Goal: Task Accomplishment & Management: Use online tool/utility

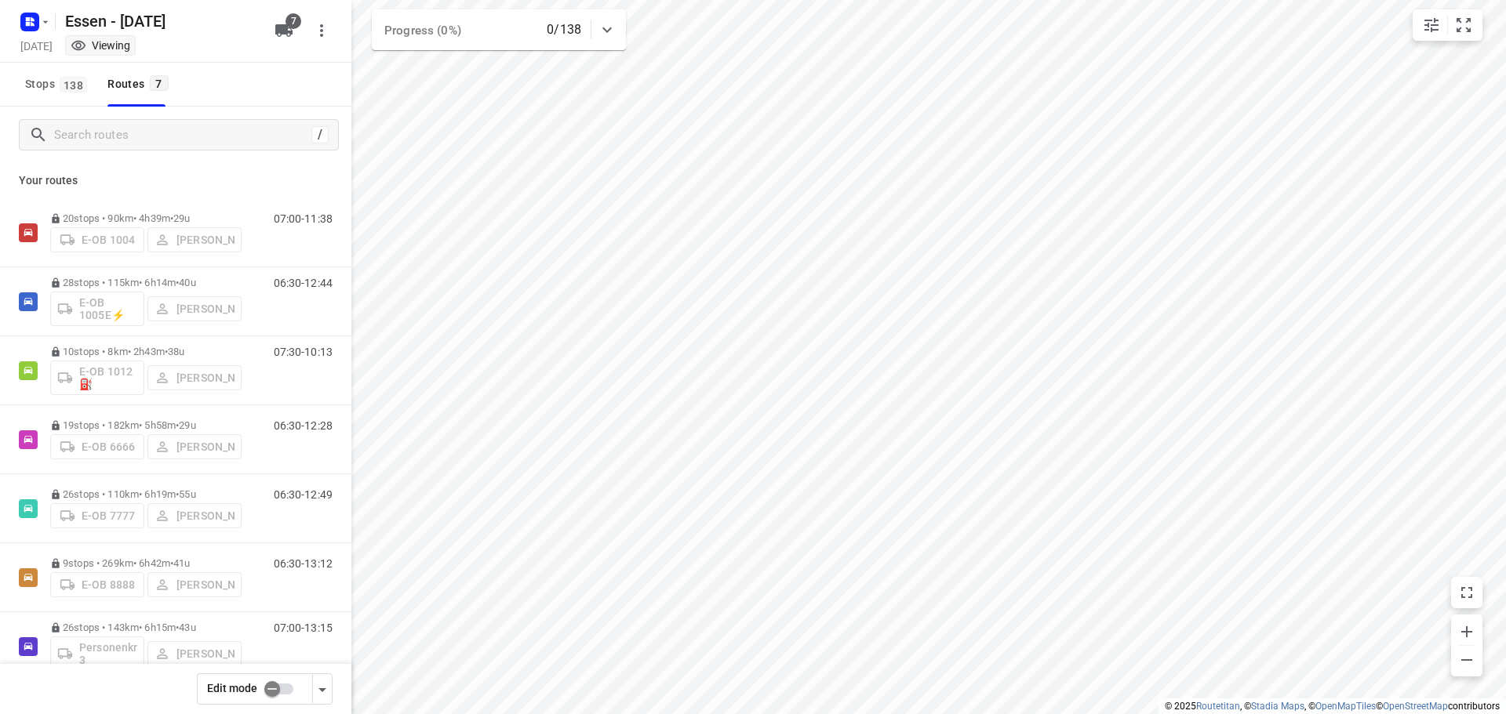
scroll to position [33, 0]
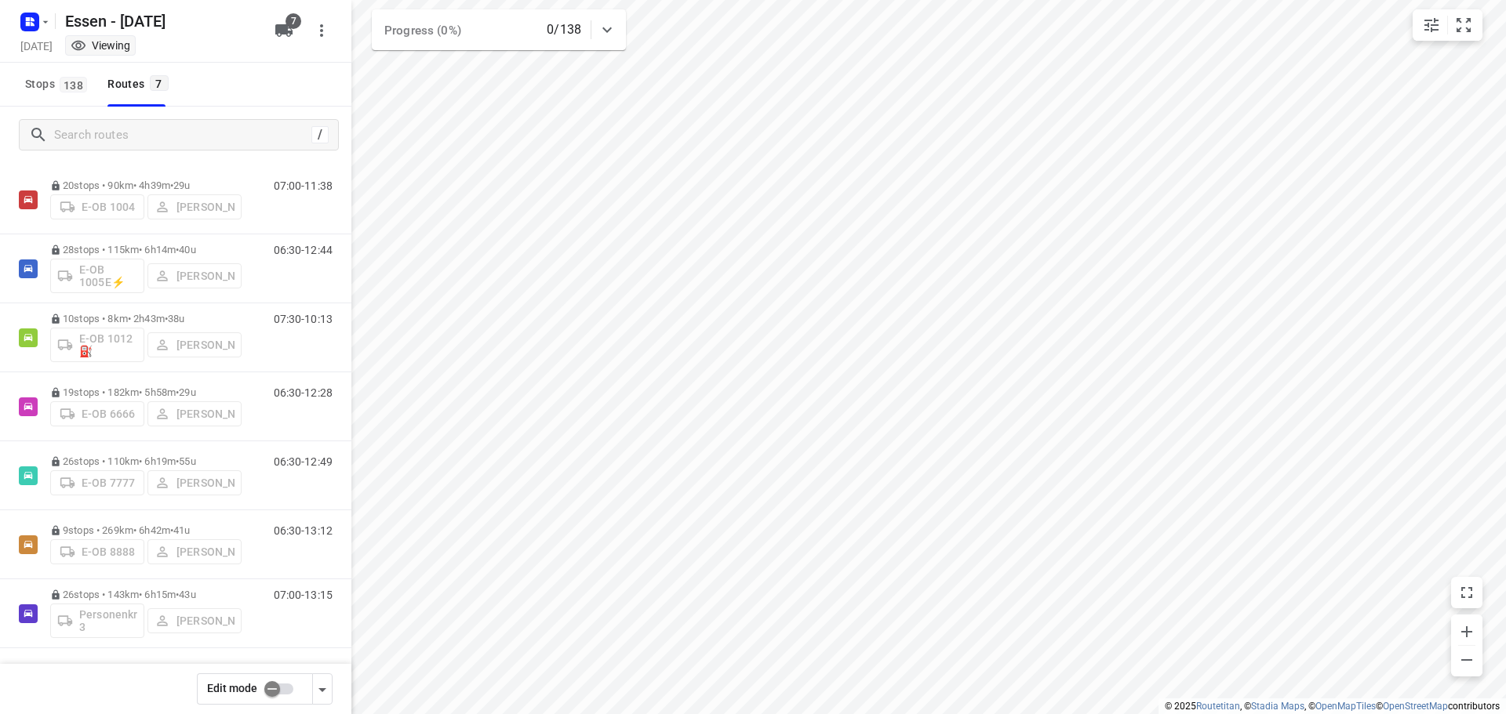
click at [278, 695] on input "checkbox" at bounding box center [271, 689] width 89 height 30
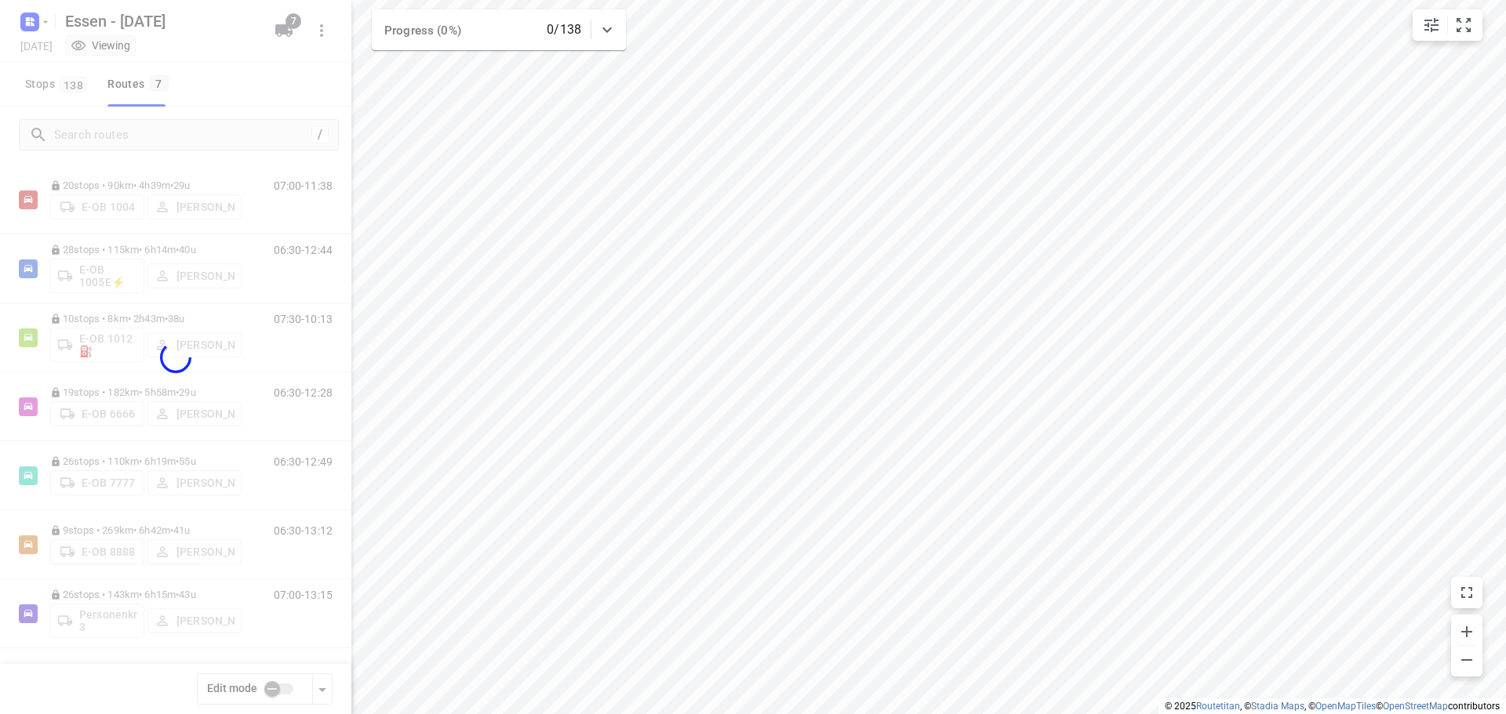
checkbox input "true"
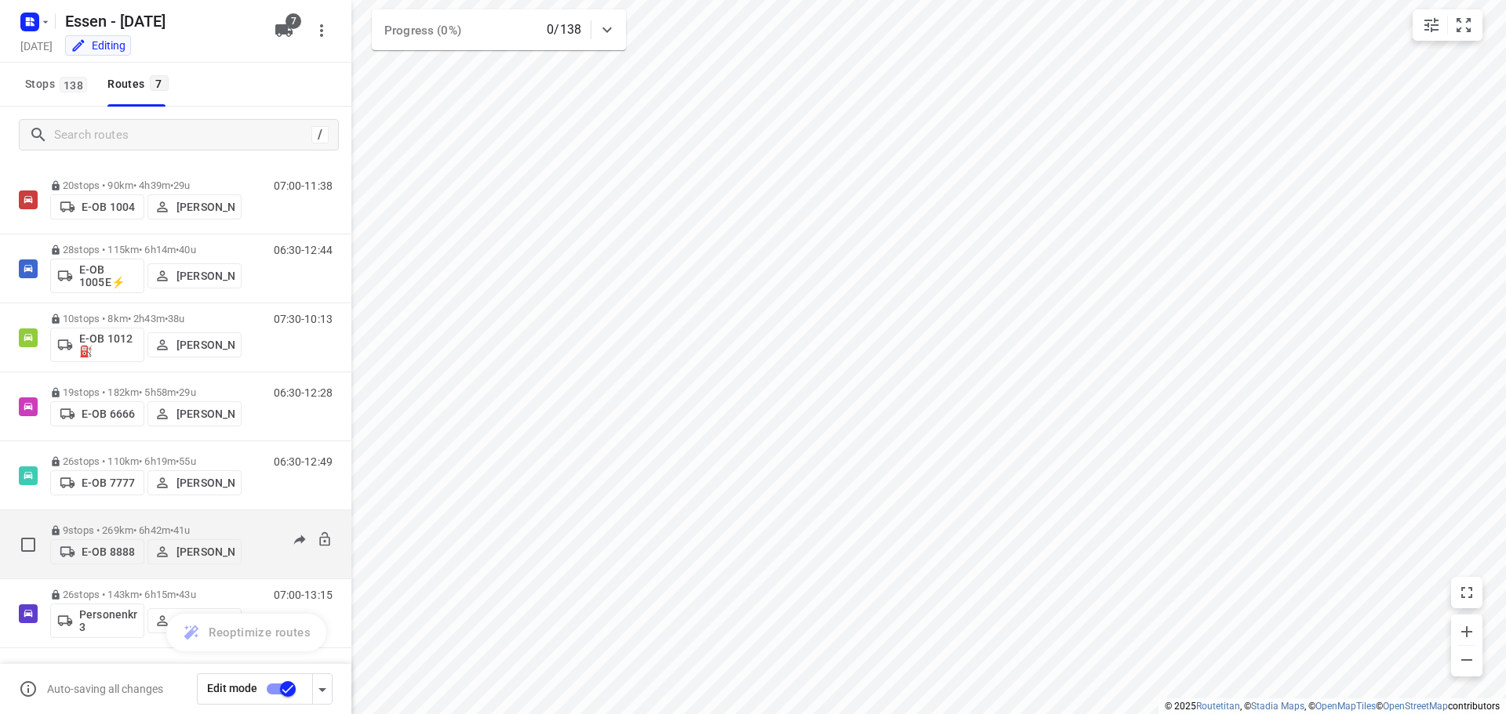
click at [144, 528] on p "9 stops • 269km • 6h42m • [DATE]" at bounding box center [145, 531] width 191 height 12
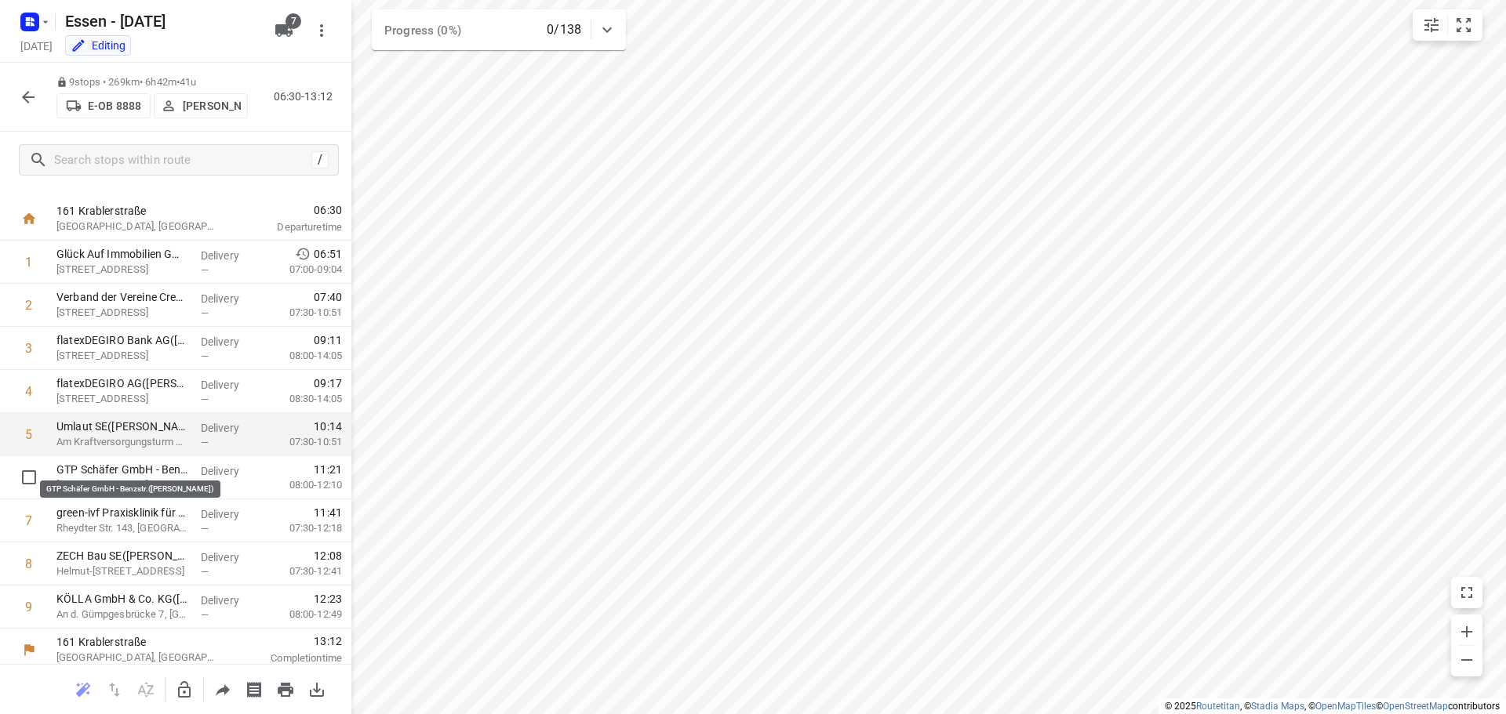
scroll to position [34, 0]
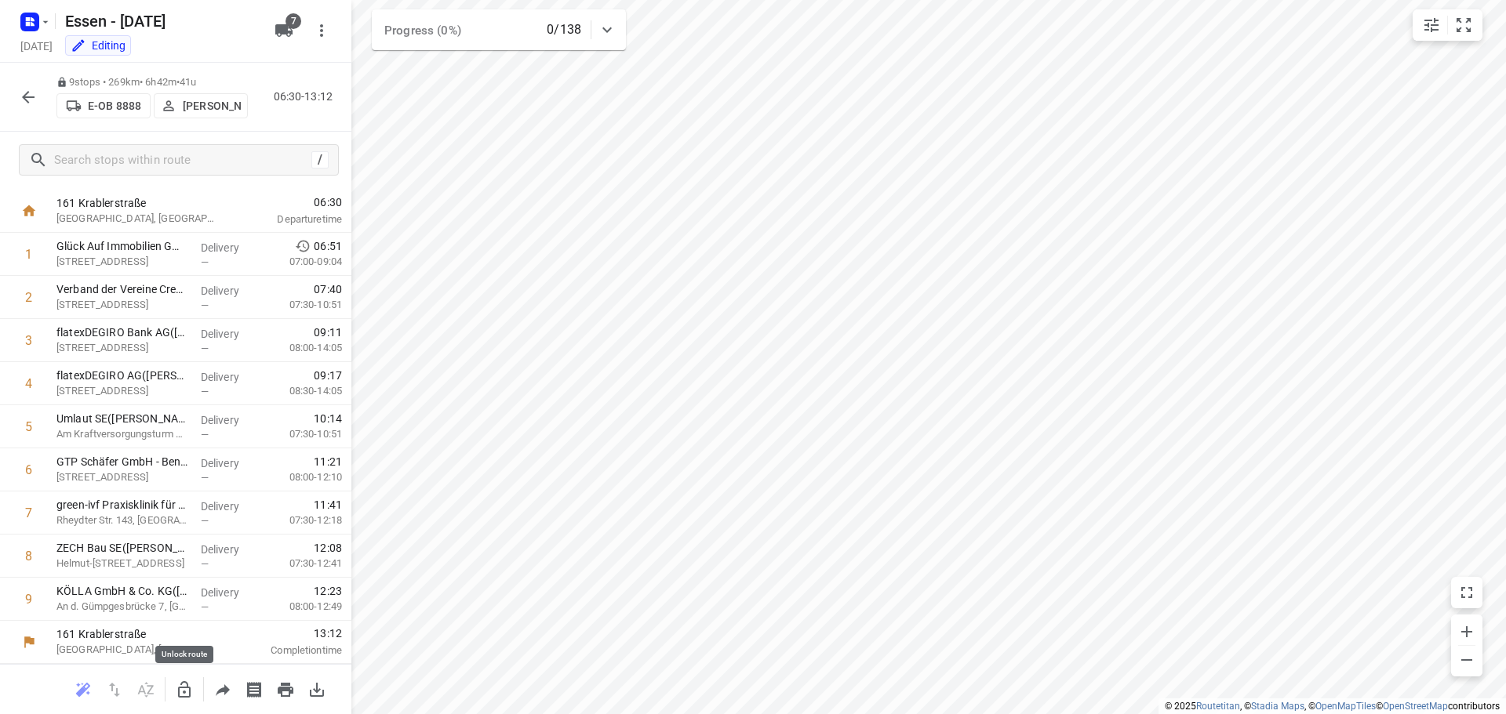
click at [184, 697] on icon "button" at bounding box center [184, 689] width 13 height 16
drag, startPoint x: 176, startPoint y: 261, endPoint x: 187, endPoint y: 604, distance: 342.9
click at [187, 604] on div "1 Glück Auf Immobilien GmbH ([PERSON_NAME]) [STREET_ADDRESS] Delivery — 06:51 0…" at bounding box center [175, 427] width 351 height 388
drag, startPoint x: 99, startPoint y: 427, endPoint x: 106, endPoint y: 374, distance: 53.8
click at [106, 374] on div "1 Verband der Vereine Creditreform e.V.(Roman Grund) [GEOGRAPHIC_DATA] 13, Neus…" at bounding box center [175, 427] width 351 height 388
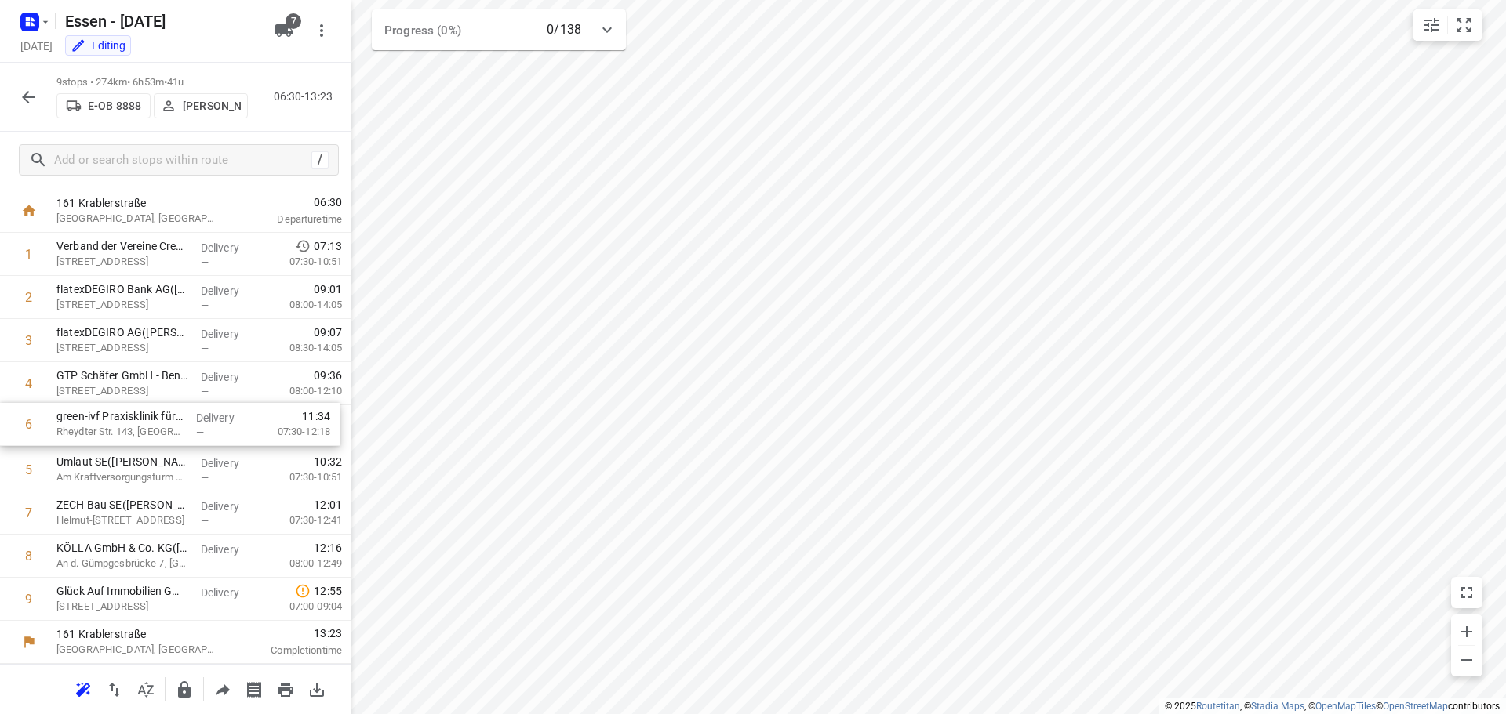
drag, startPoint x: 138, startPoint y: 478, endPoint x: 138, endPoint y: 427, distance: 50.2
click at [138, 427] on div "1 Verband der Vereine Creditreform e.V.(Roman Grund) [STREET_ADDRESS], Neuss De…" at bounding box center [175, 427] width 351 height 388
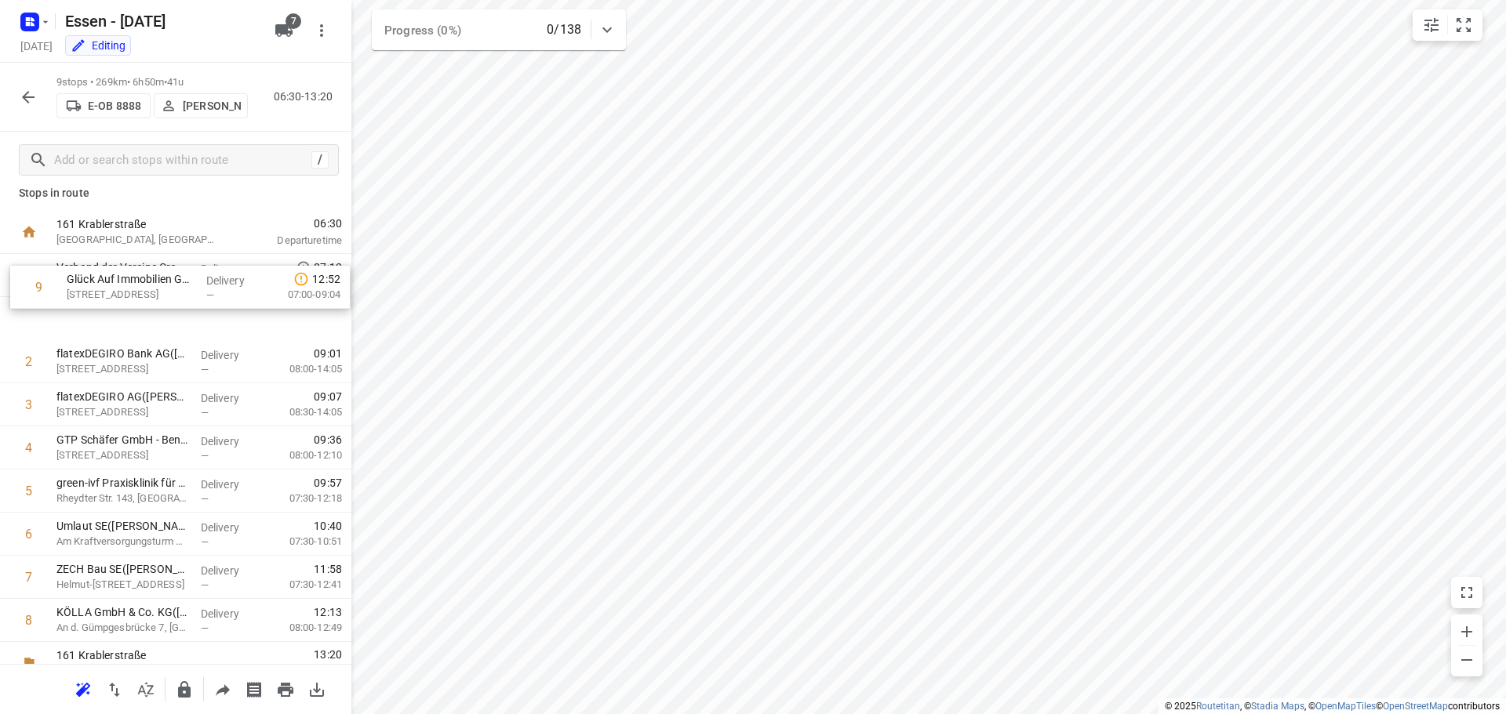
scroll to position [0, 0]
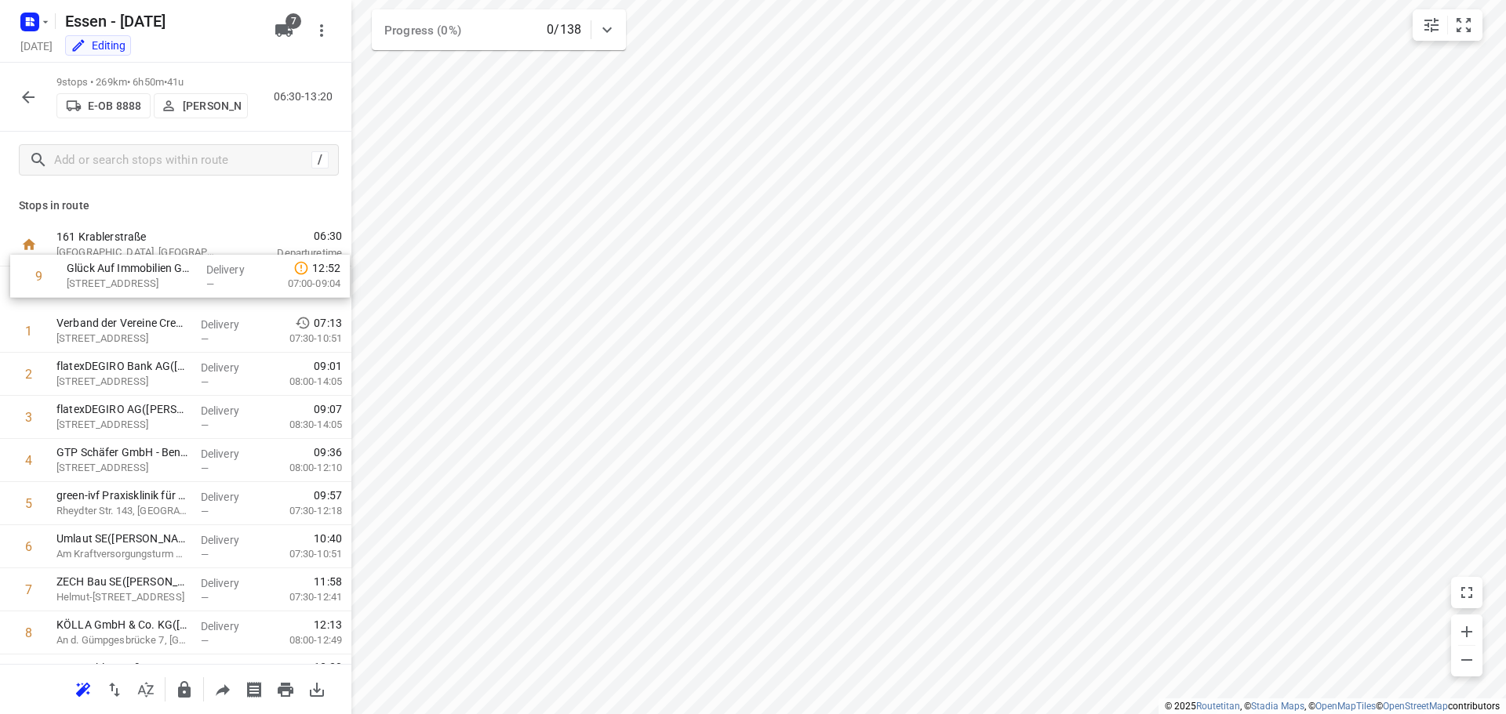
drag, startPoint x: 111, startPoint y: 600, endPoint x: 122, endPoint y: 268, distance: 331.9
click at [122, 268] on div "1 Verband der Vereine Creditreform e.V.(Roman Grund) [STREET_ADDRESS], Neuss De…" at bounding box center [175, 461] width 351 height 388
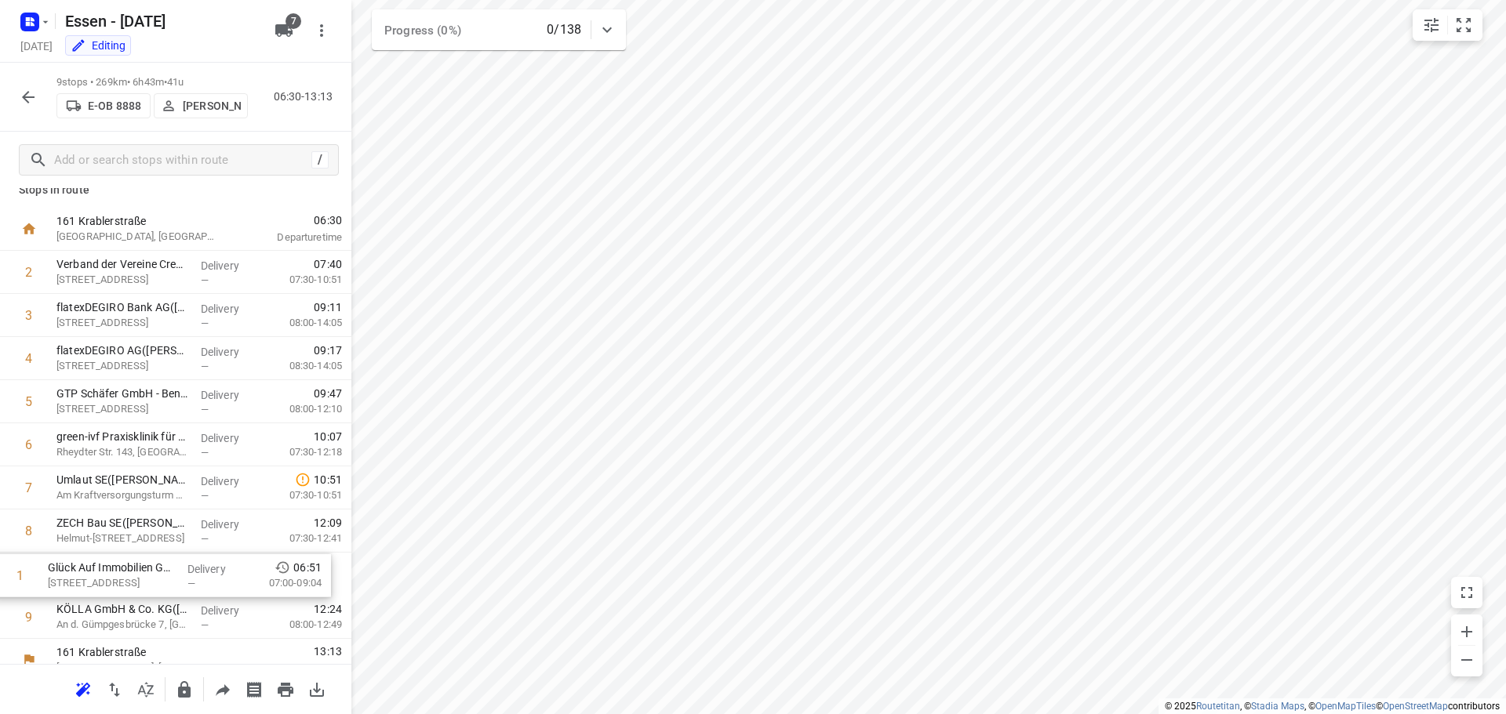
scroll to position [34, 0]
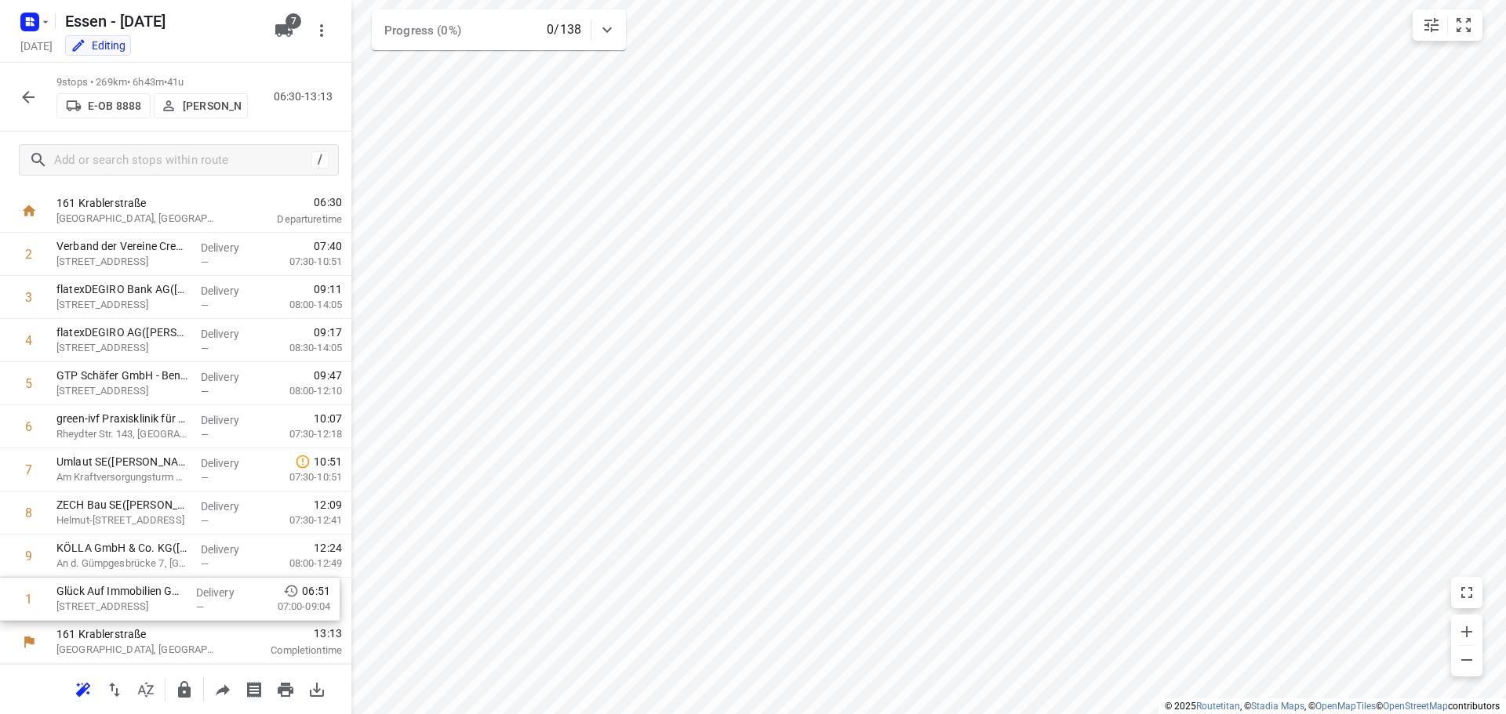
drag, startPoint x: 189, startPoint y: 289, endPoint x: 188, endPoint y: 606, distance: 316.8
click at [188, 606] on div "1 Glück Auf Immobilien GmbH ([PERSON_NAME]) [STREET_ADDRESS] Delivery — 06:51 0…" at bounding box center [175, 427] width 351 height 388
click at [187, 695] on icon "button" at bounding box center [184, 689] width 13 height 16
click at [36, 93] on icon "button" at bounding box center [28, 97] width 19 height 19
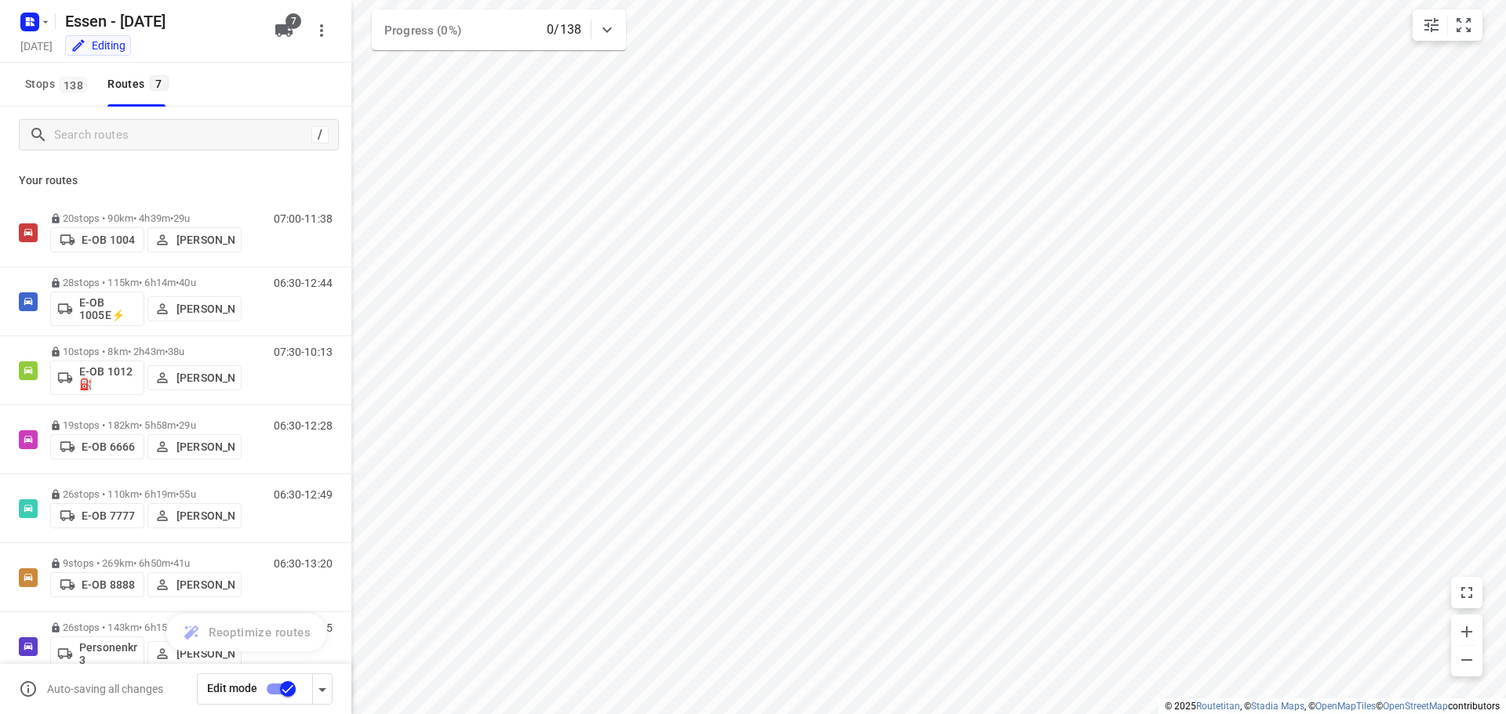
click at [282, 693] on input "checkbox" at bounding box center [287, 689] width 89 height 30
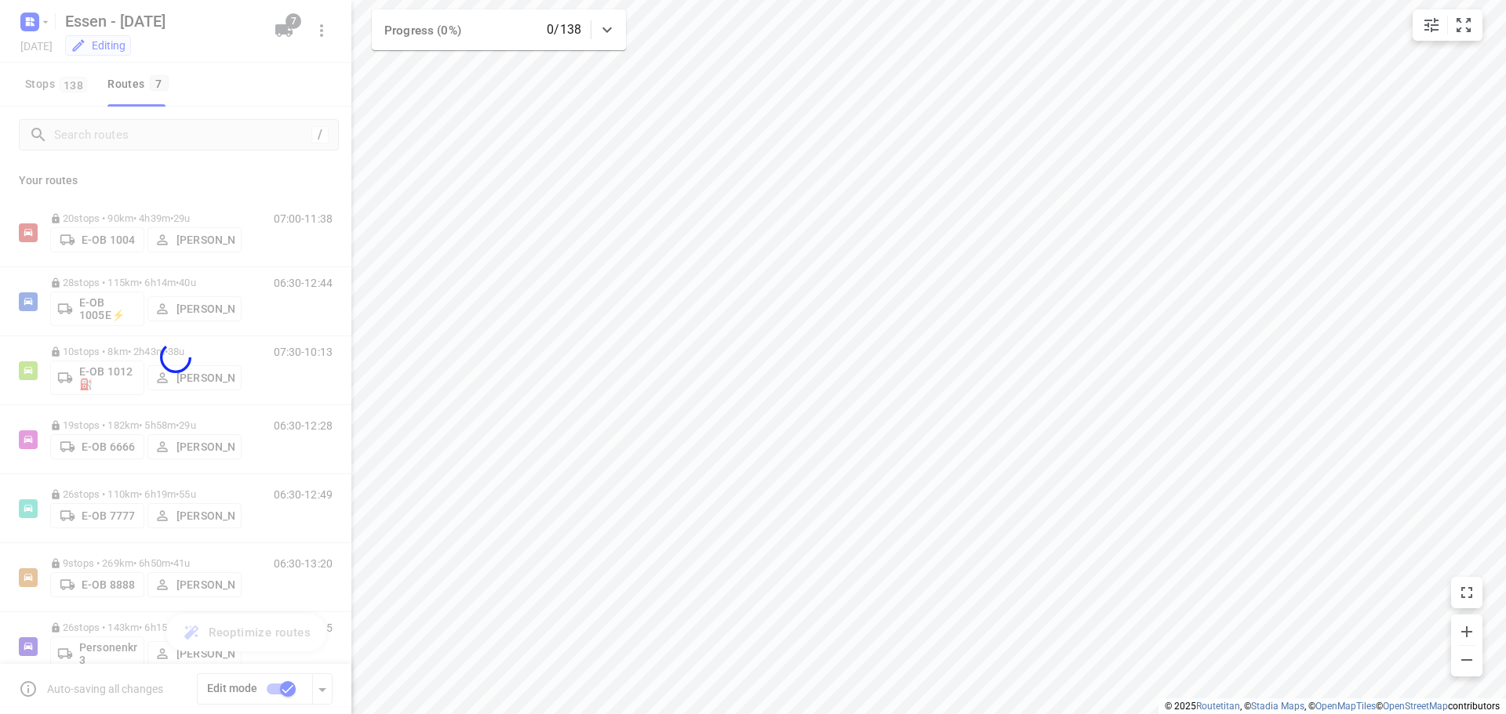
checkbox input "false"
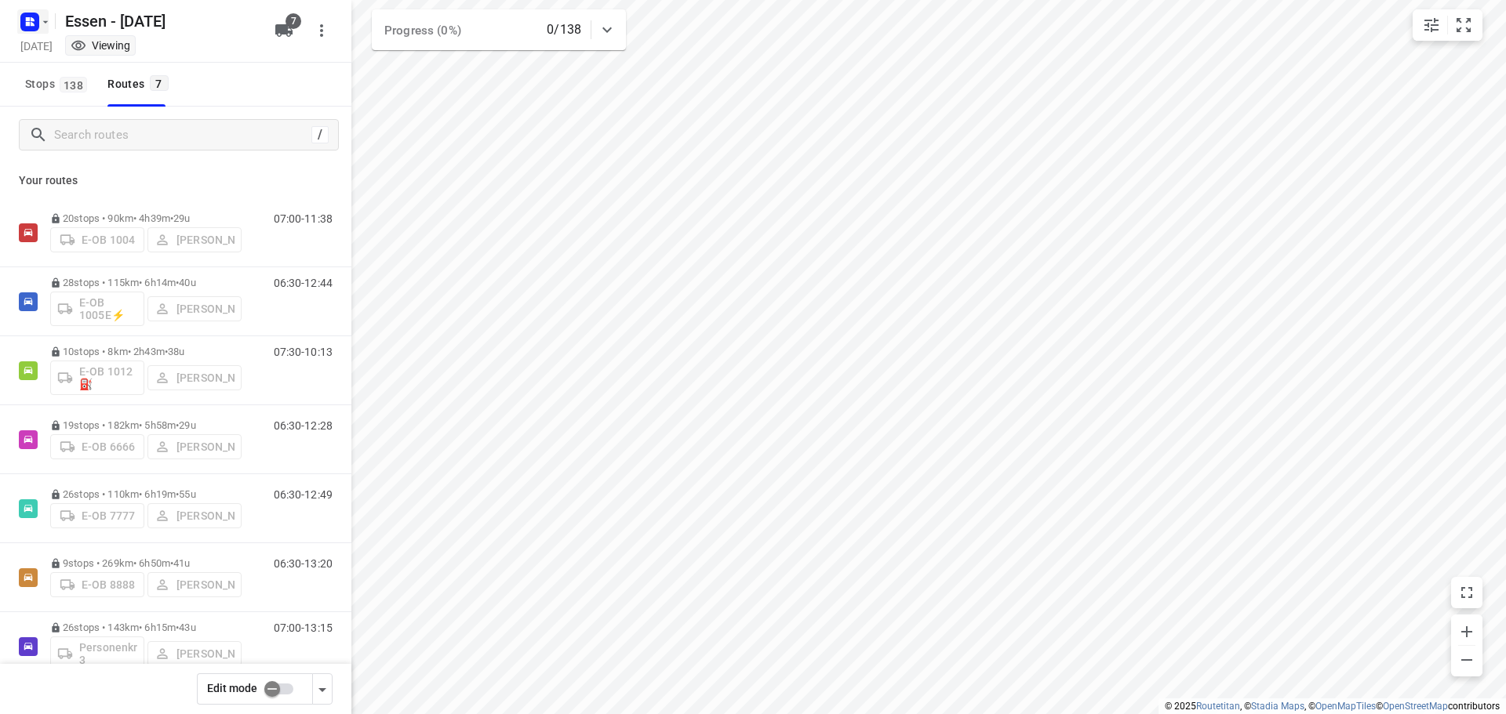
click at [47, 20] on icon "button" at bounding box center [45, 22] width 13 height 13
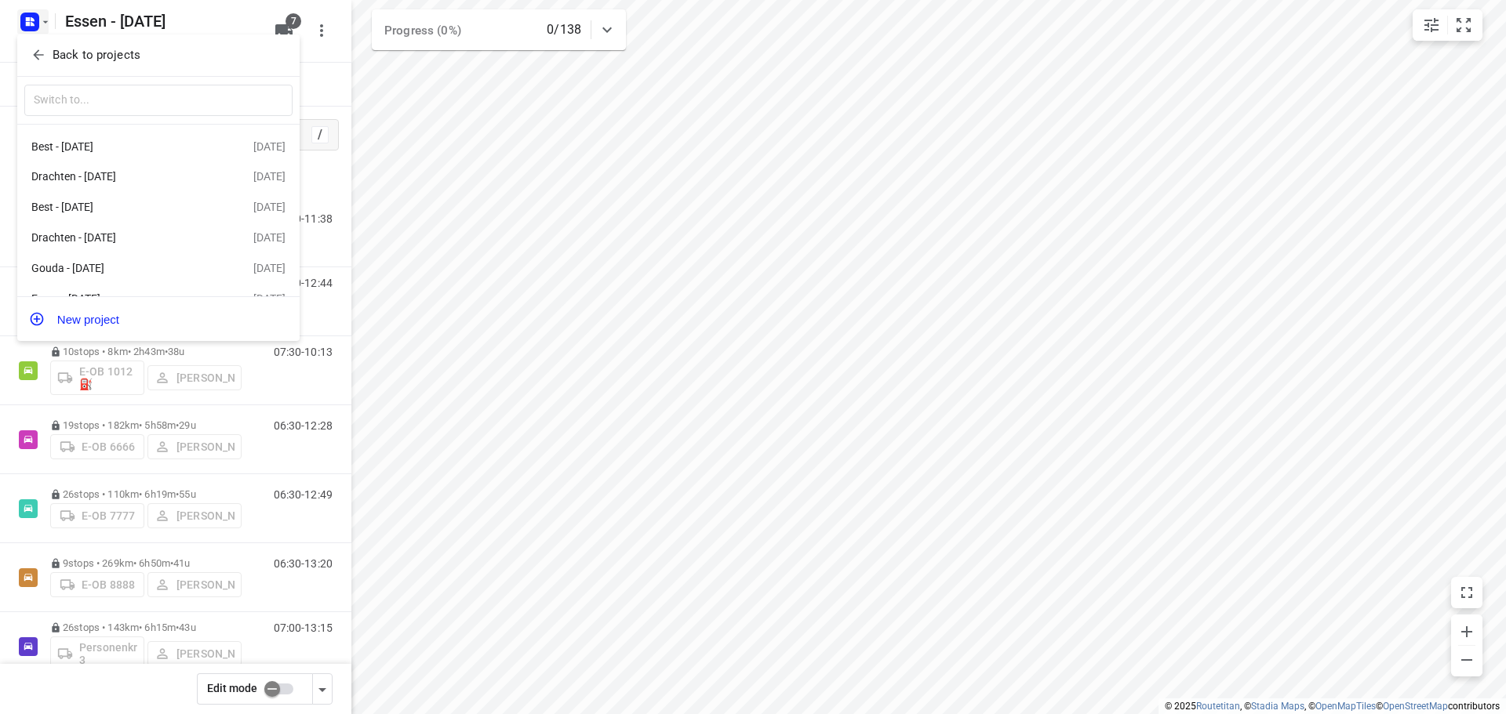
click at [75, 60] on p "Back to projects" at bounding box center [97, 55] width 88 height 18
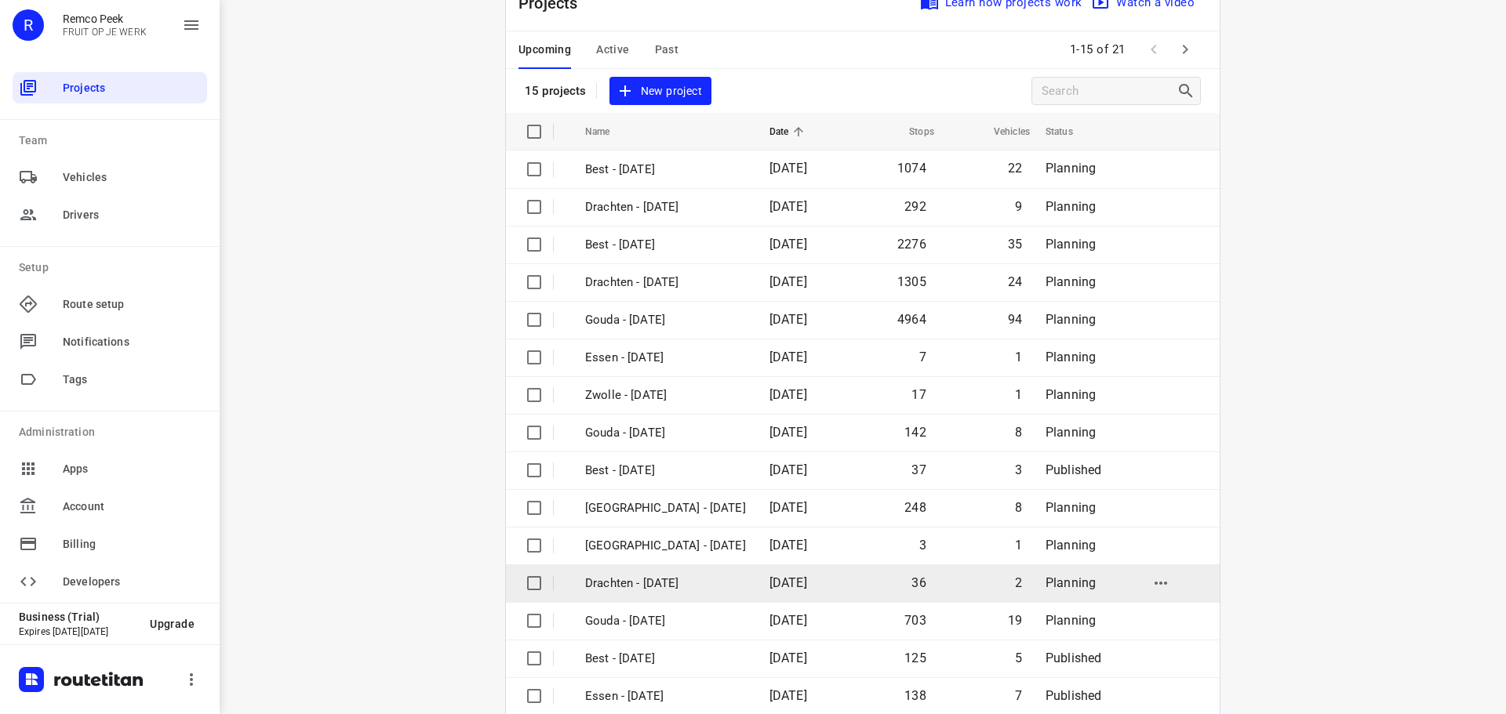
scroll to position [78, 0]
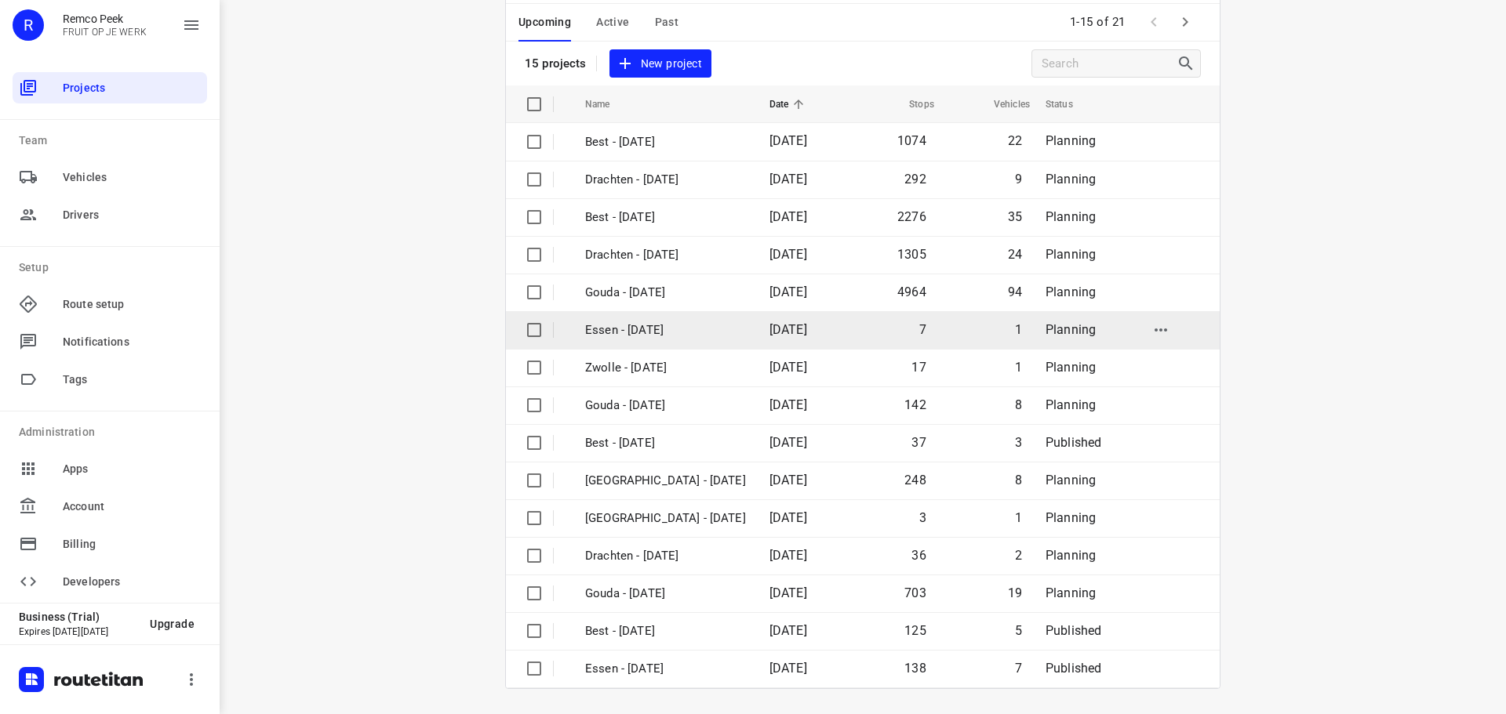
click at [649, 327] on p "Essen - [DATE]" at bounding box center [665, 331] width 161 height 18
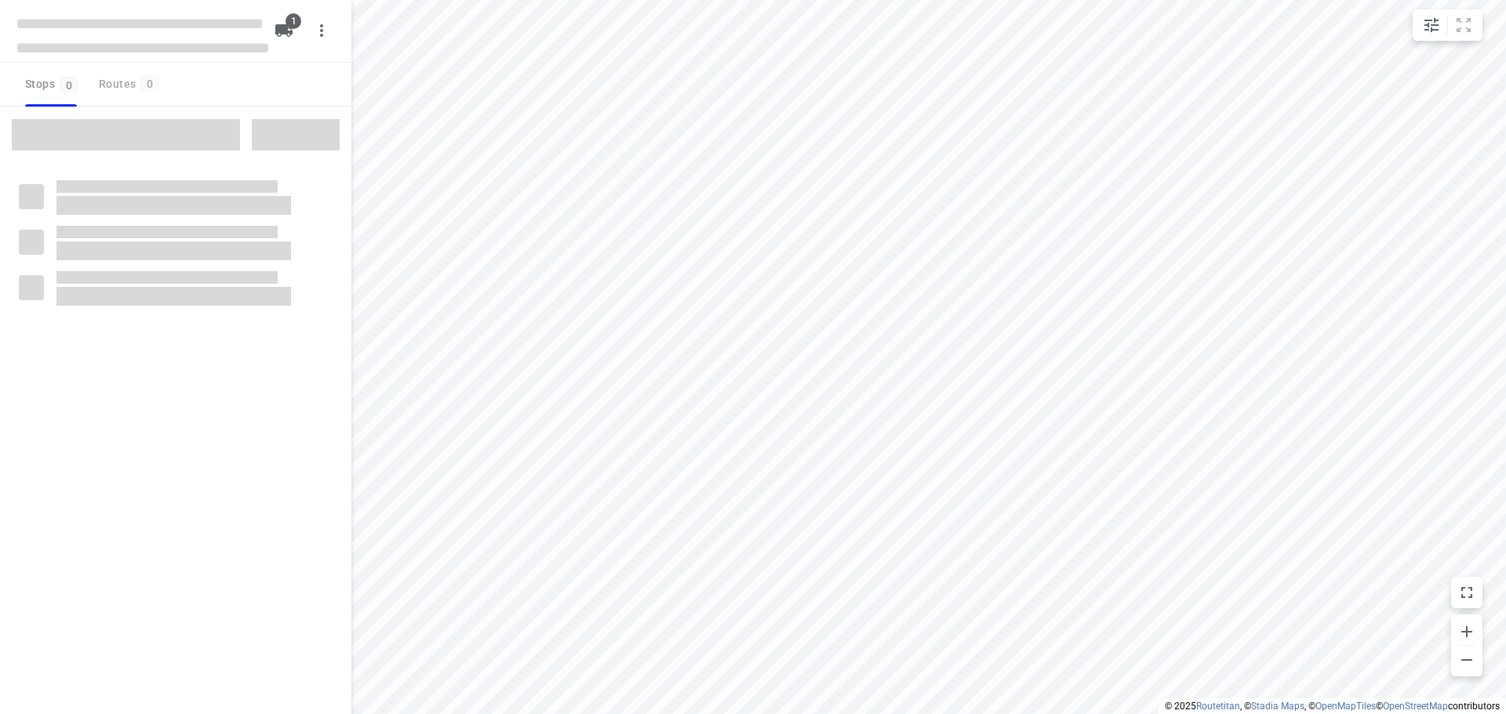
checkbox input "true"
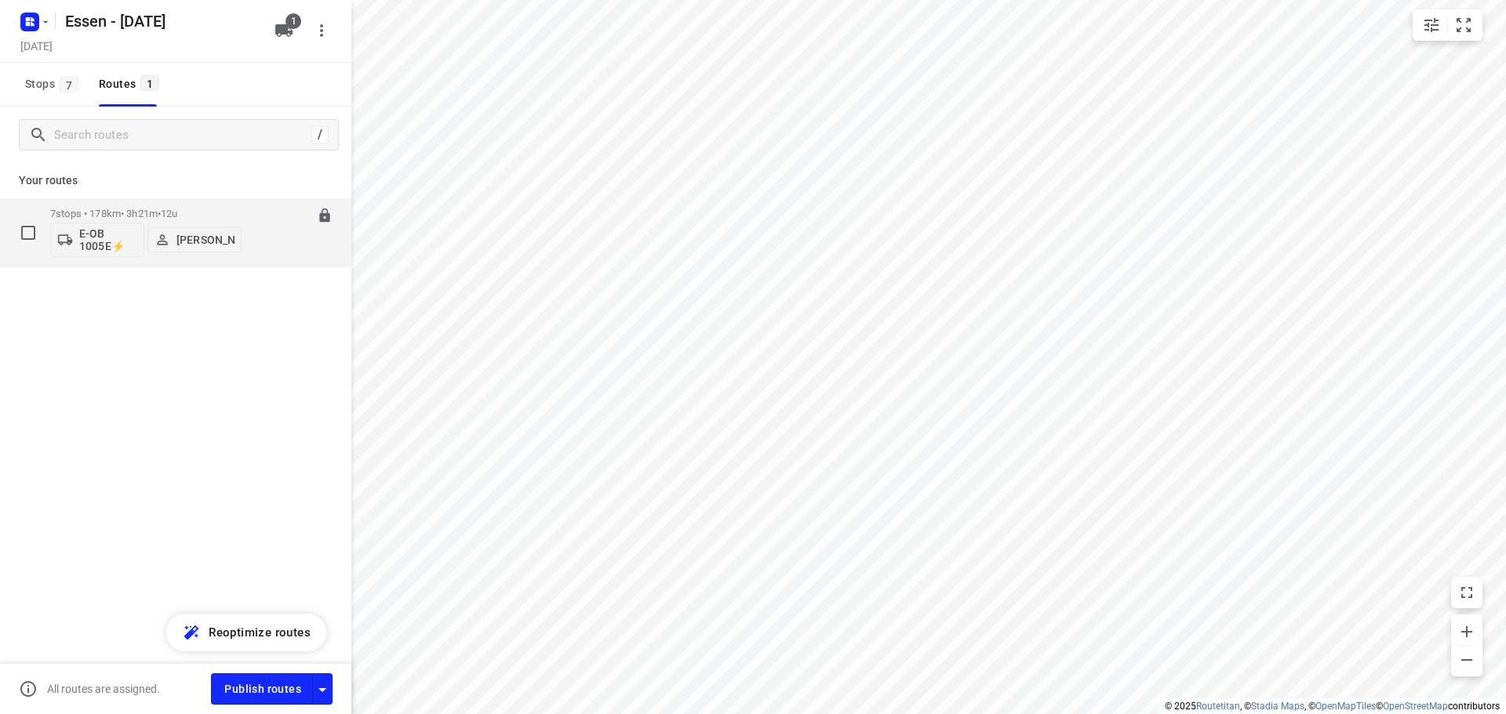
click at [155, 213] on p "7 stops • 178km • 3h21m • [DATE]" at bounding box center [145, 214] width 191 height 12
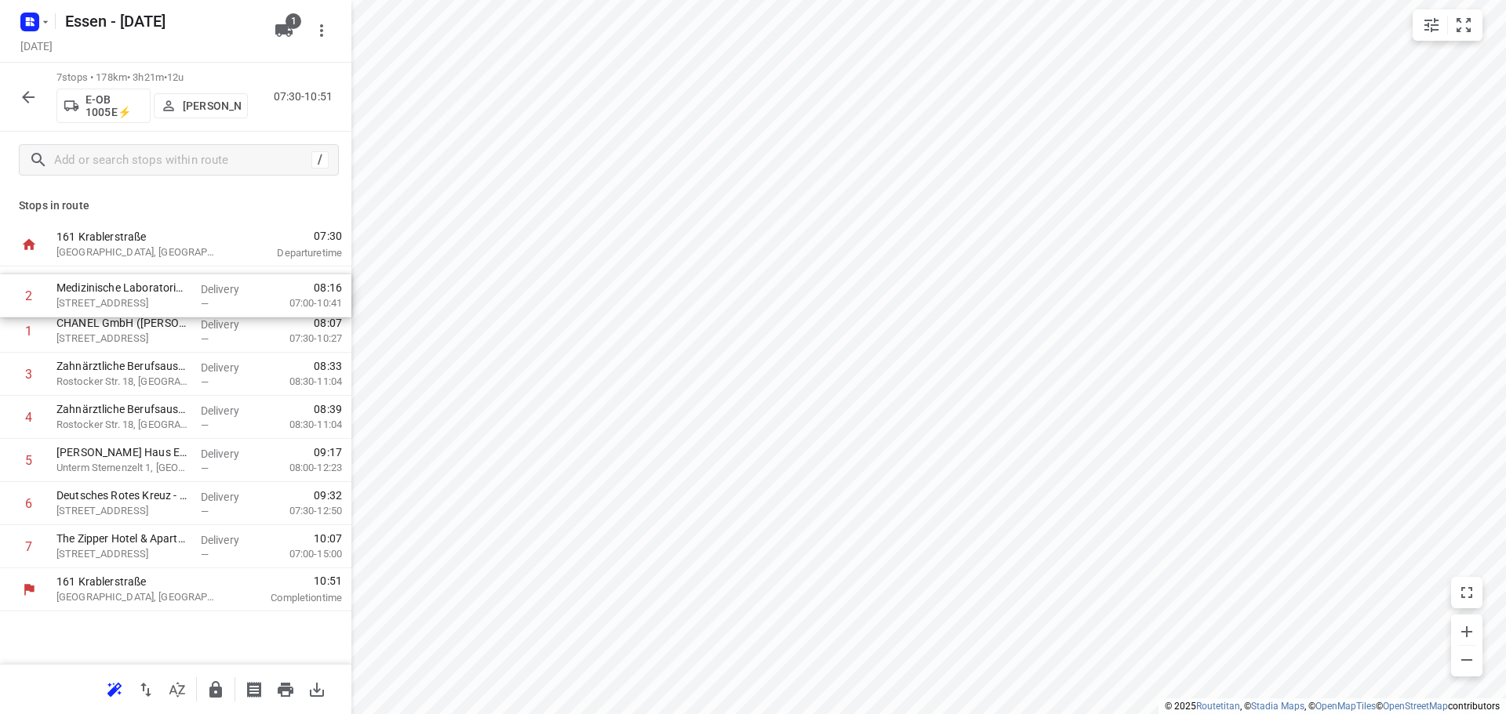
drag, startPoint x: 150, startPoint y: 337, endPoint x: 149, endPoint y: 298, distance: 39.2
click at [149, 298] on div "1 CHANEL GmbH ([PERSON_NAME]) [STREET_ADDRESS] Delivery — 08:07 07:30-10:27 2 M…" at bounding box center [175, 418] width 351 height 302
drag, startPoint x: 140, startPoint y: 381, endPoint x: 141, endPoint y: 307, distance: 73.7
click at [141, 307] on div "1 Medizinische Laboratorien Düsseldorf GmbH - [STREET_ADDRESS] Delivery — 08:09…" at bounding box center [175, 418] width 351 height 302
drag, startPoint x: 115, startPoint y: 418, endPoint x: 118, endPoint y: 333, distance: 84.7
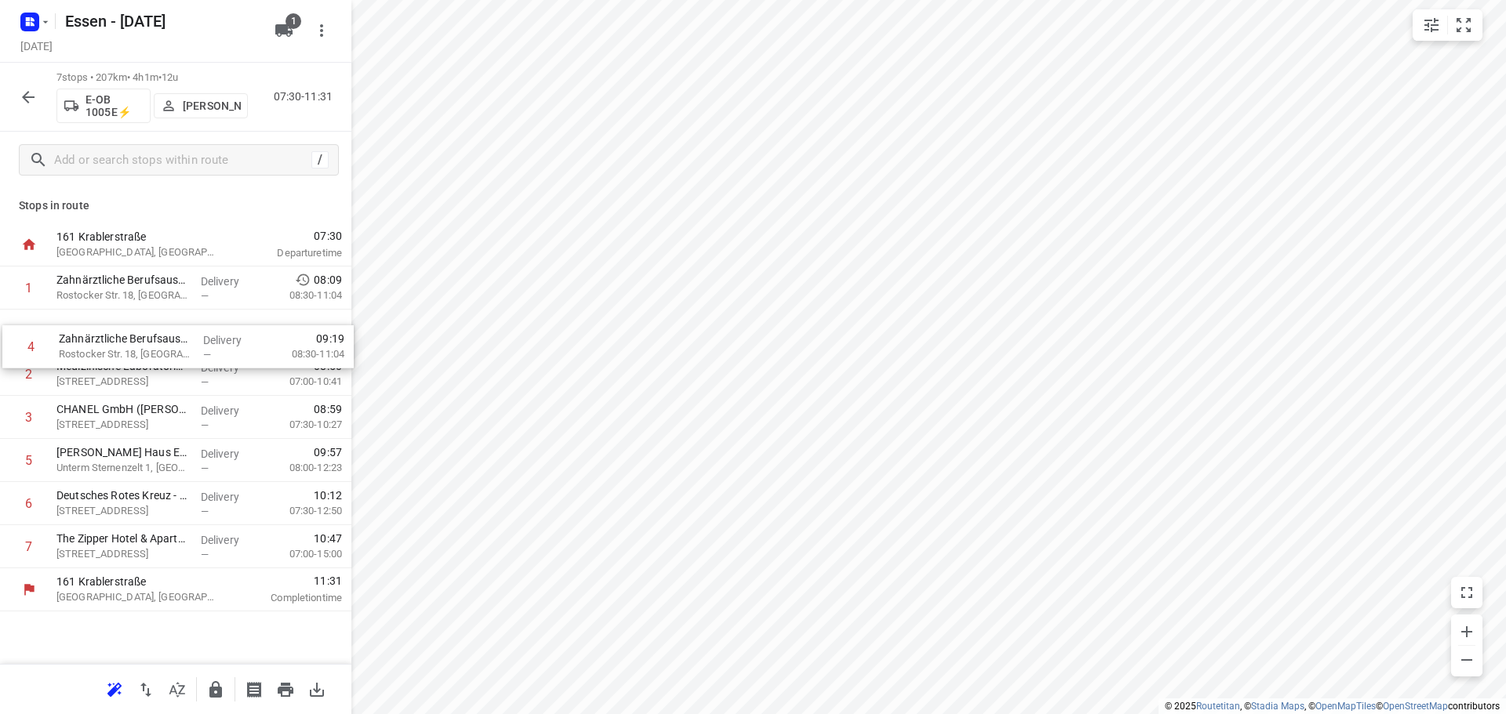
click at [118, 333] on div "1 Zahnärztliche Berufsausübungsgemeinschaft Dr. Dann & Kollegen(Zahnärztliche B…" at bounding box center [175, 418] width 351 height 302
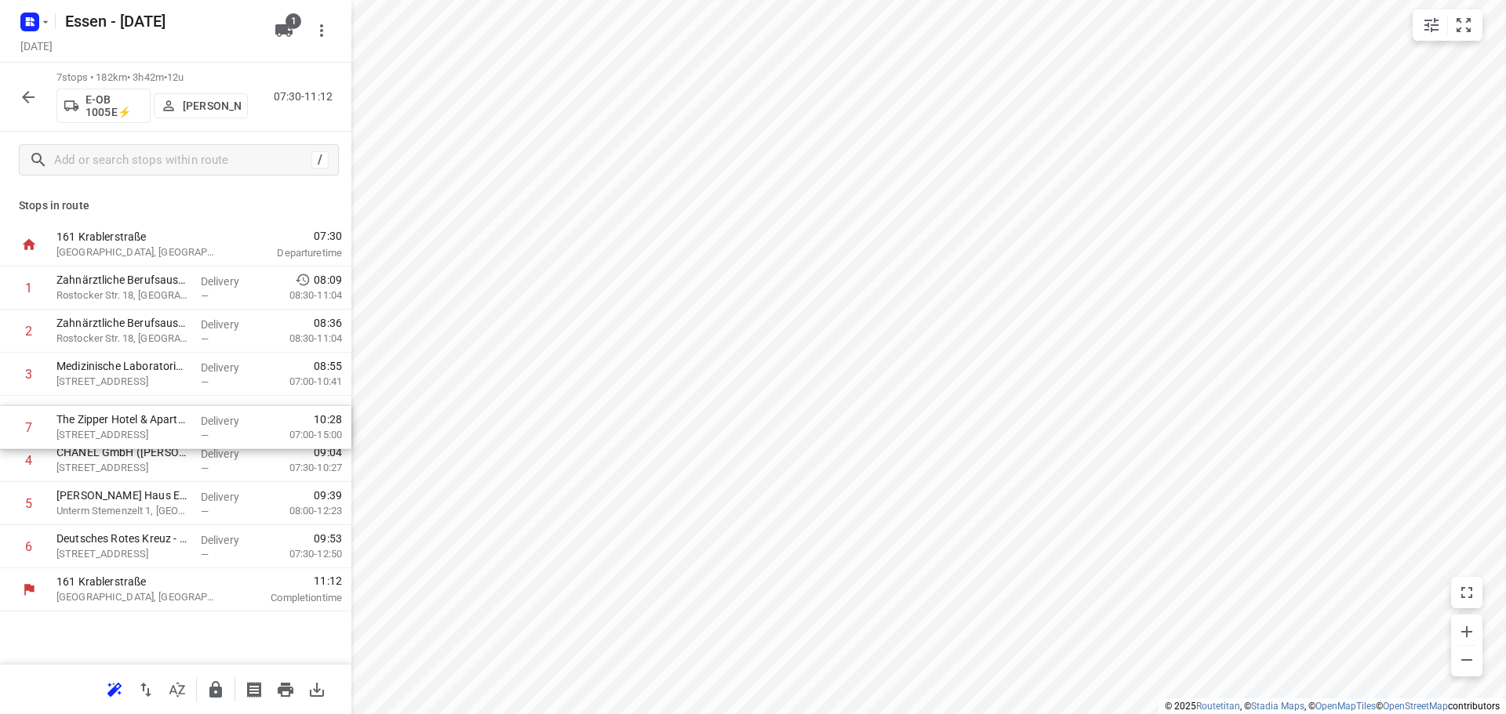
drag, startPoint x: 114, startPoint y: 556, endPoint x: 115, endPoint y: 432, distance: 123.9
click at [115, 432] on div "1 Zahnärztliche Berufsausübungsgemeinschaft Dr. Dann & Kollegen(Zahnärztliche B…" at bounding box center [175, 418] width 351 height 302
drag, startPoint x: 111, startPoint y: 425, endPoint x: 111, endPoint y: 460, distance: 35.3
click at [111, 460] on div "1 Zahnärztliche Berufsausübungsgemeinschaft Dr. Dann & Kollegen(Zahnärztliche B…" at bounding box center [175, 418] width 351 height 302
click at [214, 697] on icon "button" at bounding box center [215, 689] width 13 height 16
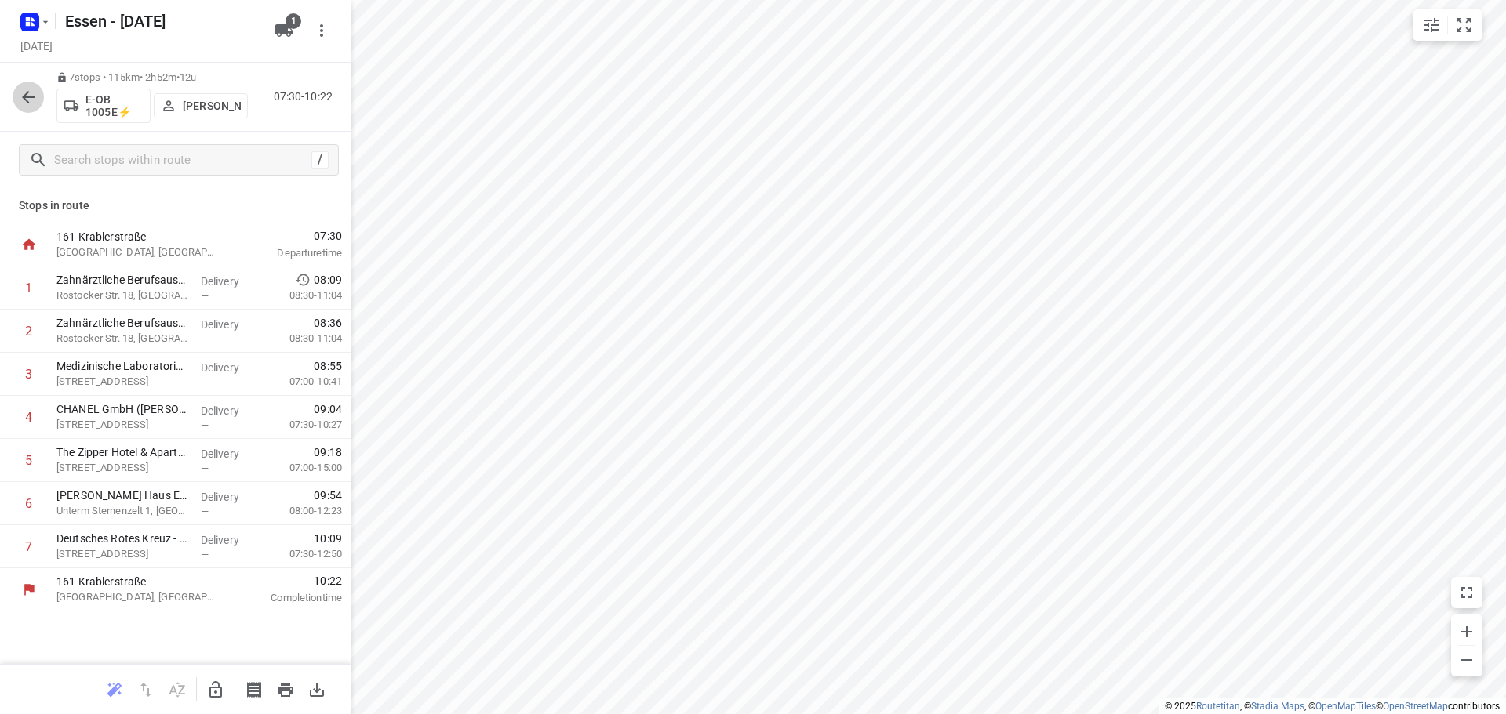
click at [33, 102] on icon "button" at bounding box center [28, 97] width 19 height 19
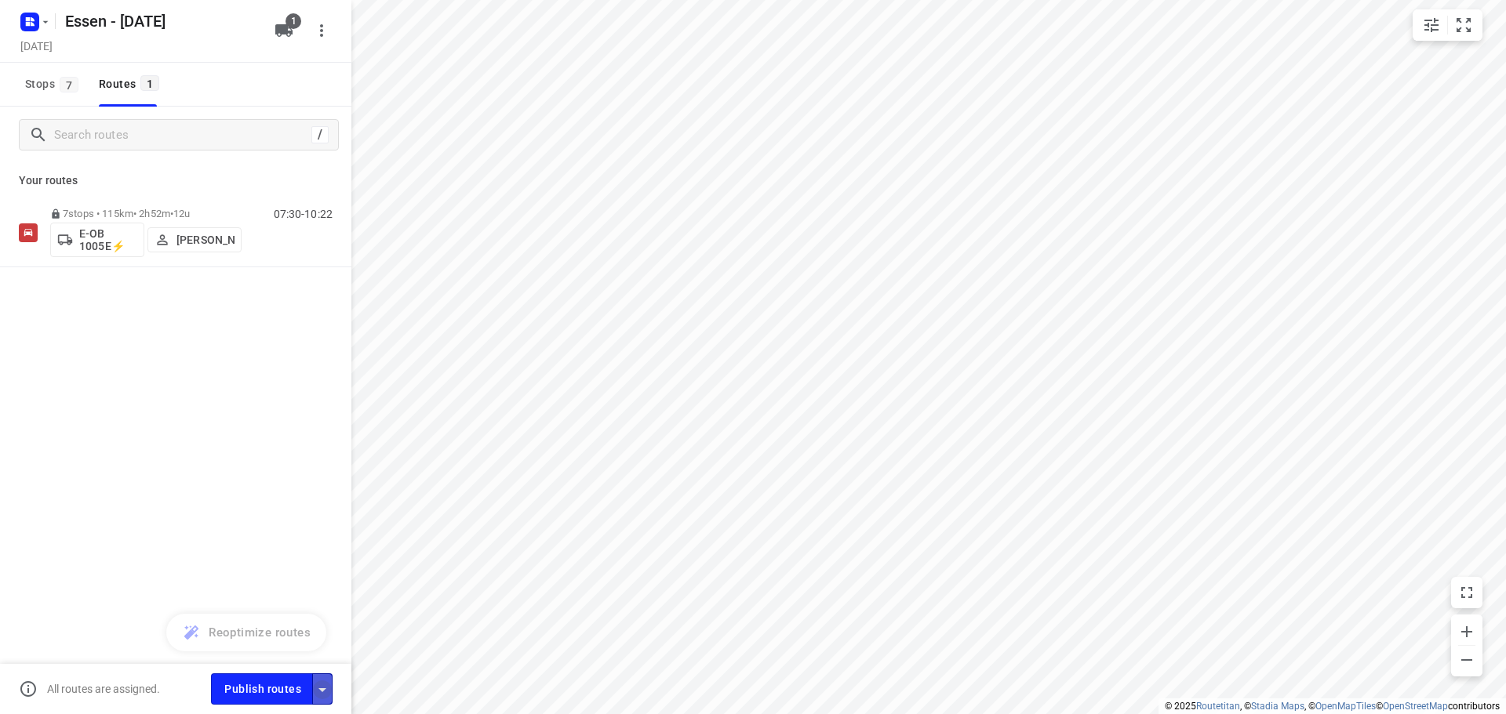
click at [327, 698] on icon "button" at bounding box center [322, 690] width 19 height 19
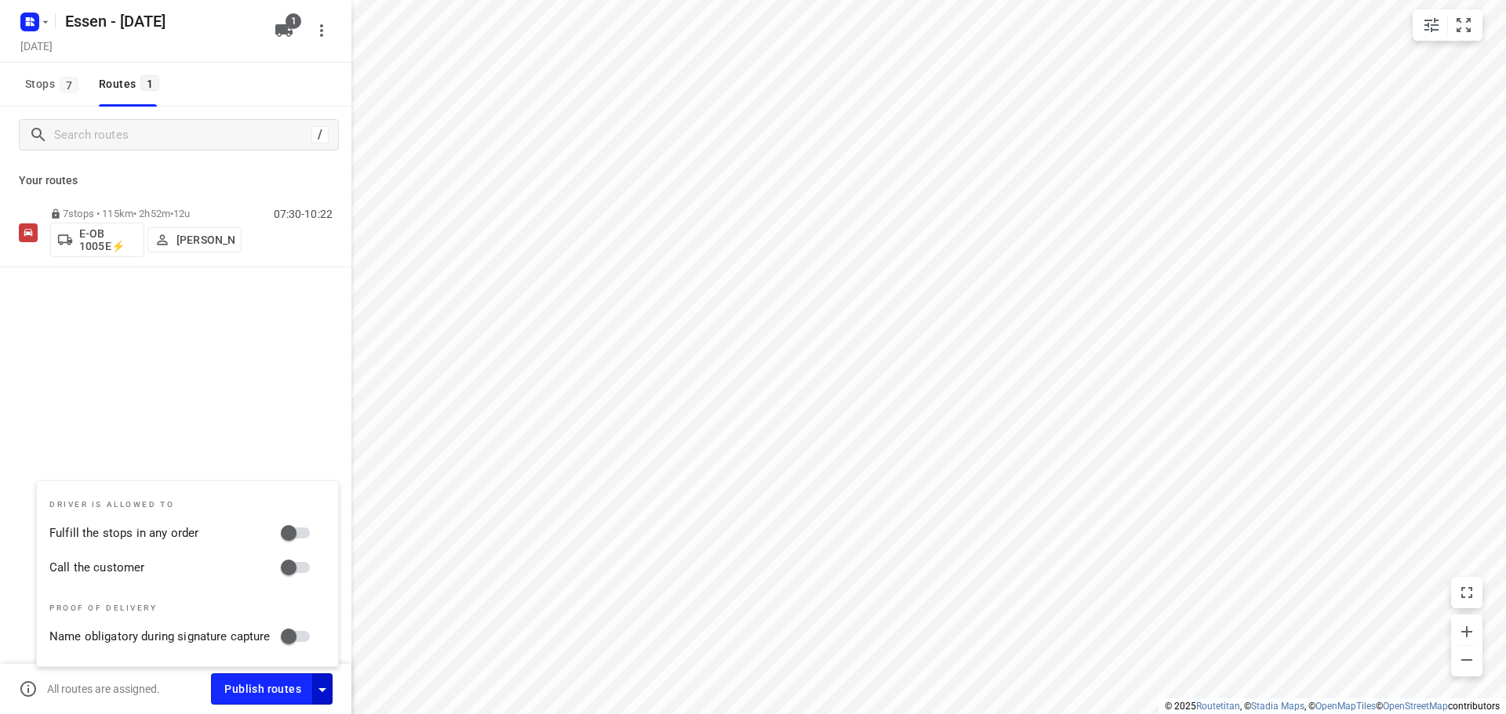
click at [289, 529] on input "Fulfill the stops in any order" at bounding box center [288, 533] width 89 height 30
checkbox input "true"
click at [289, 565] on input "Call the customer" at bounding box center [288, 568] width 89 height 30
checkbox input "true"
click at [268, 687] on span "Publish routes" at bounding box center [262, 690] width 77 height 20
